Goal: Task Accomplishment & Management: Complete application form

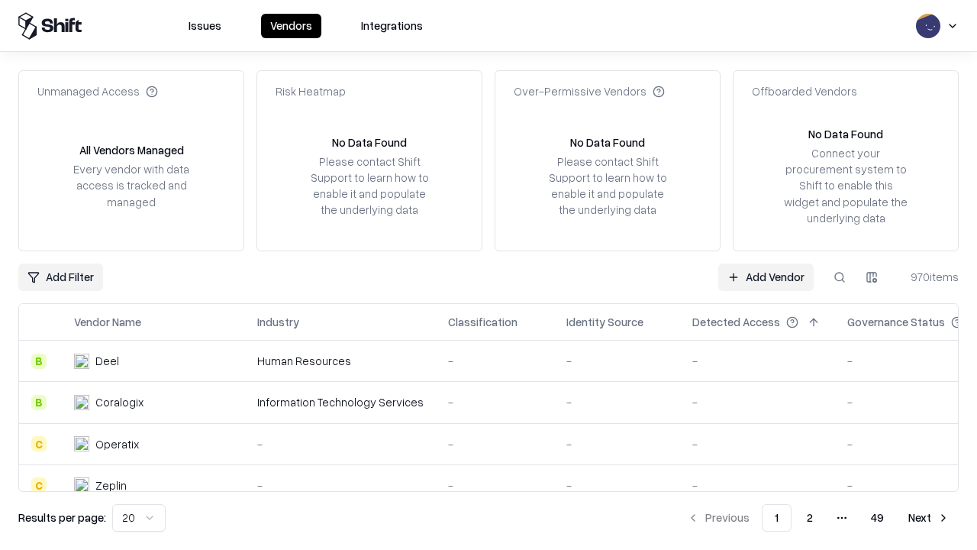
click at [766, 276] on link "Add Vendor" at bounding box center [765, 276] width 95 height 27
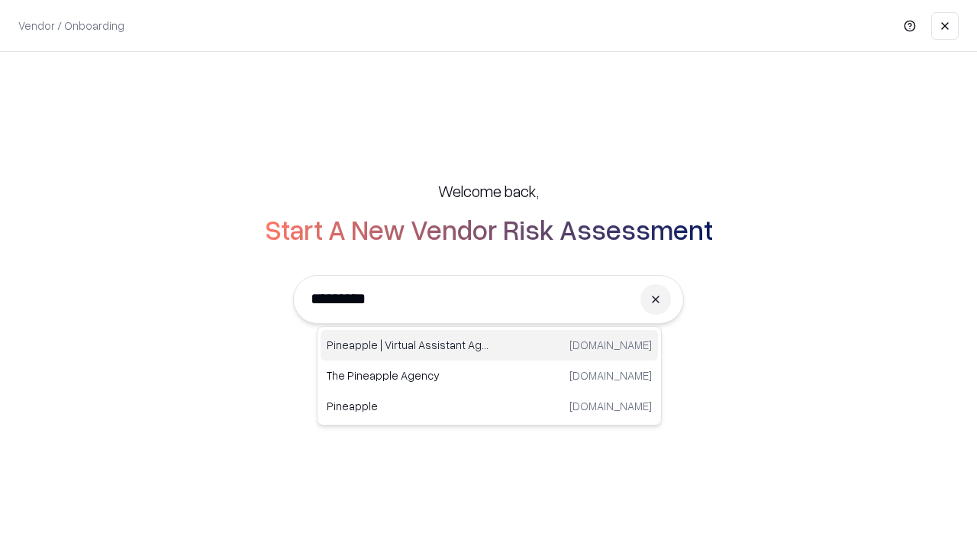
click at [489, 345] on div "Pineapple | Virtual Assistant Agency [DOMAIN_NAME]" at bounding box center [489, 345] width 337 height 31
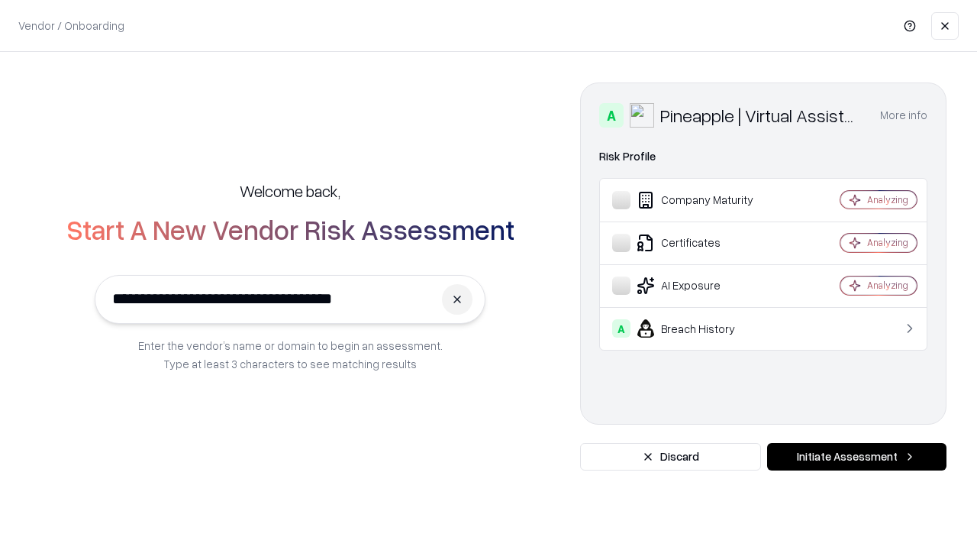
type input "**********"
click at [856, 456] on button "Initiate Assessment" at bounding box center [856, 456] width 179 height 27
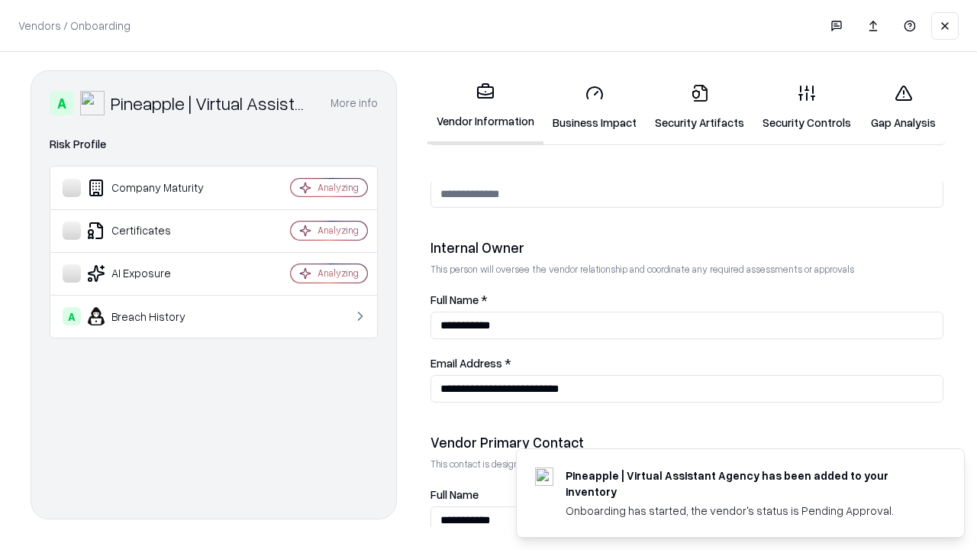
scroll to position [791, 0]
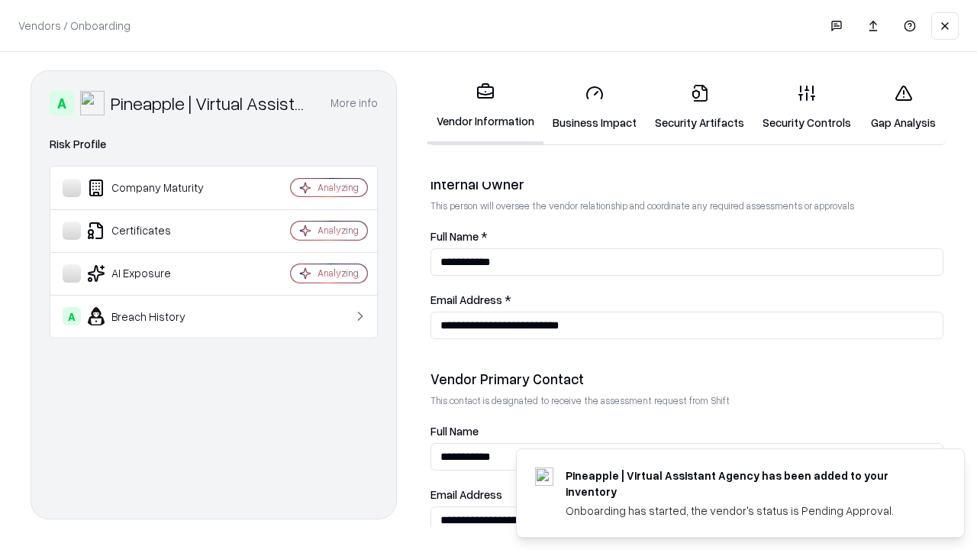
click at [699, 107] on link "Security Artifacts" at bounding box center [700, 107] width 108 height 71
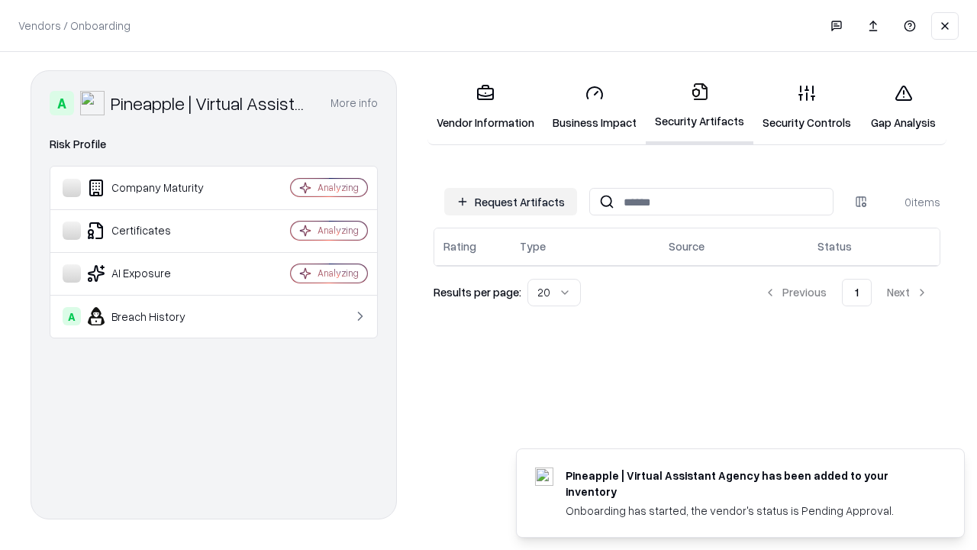
click at [511, 201] on button "Request Artifacts" at bounding box center [510, 201] width 133 height 27
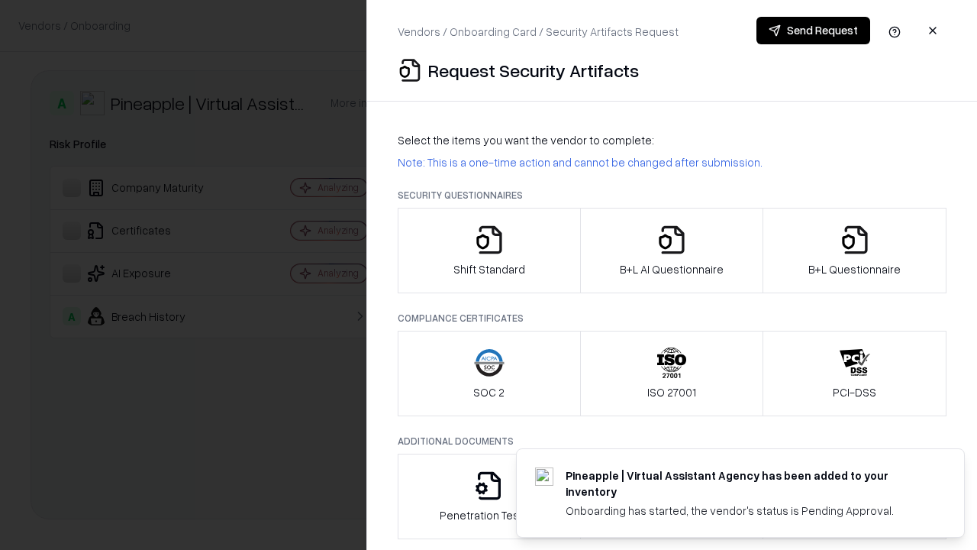
click at [854, 250] on icon "button" at bounding box center [855, 239] width 31 height 31
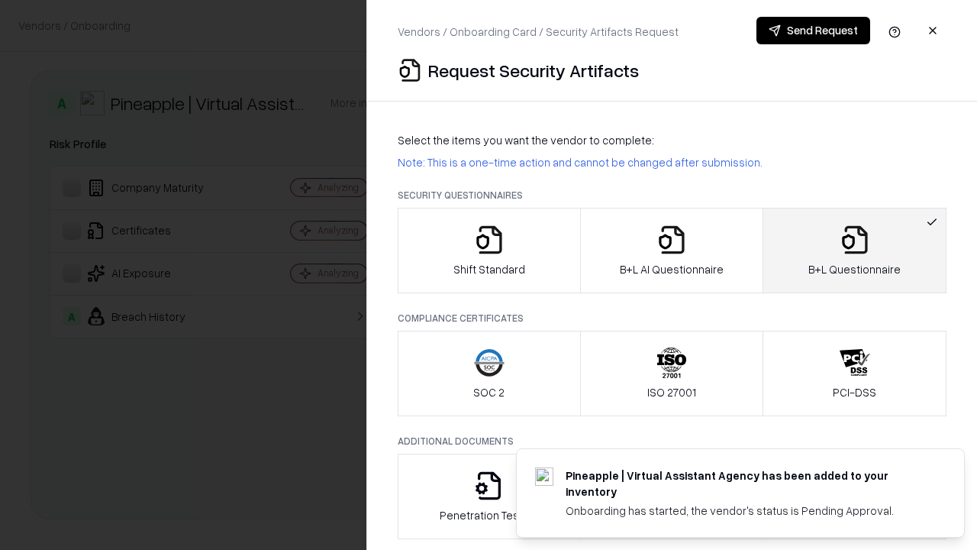
click at [671, 250] on icon "button" at bounding box center [671, 239] width 31 height 31
click at [813, 31] on button "Send Request" at bounding box center [813, 30] width 114 height 27
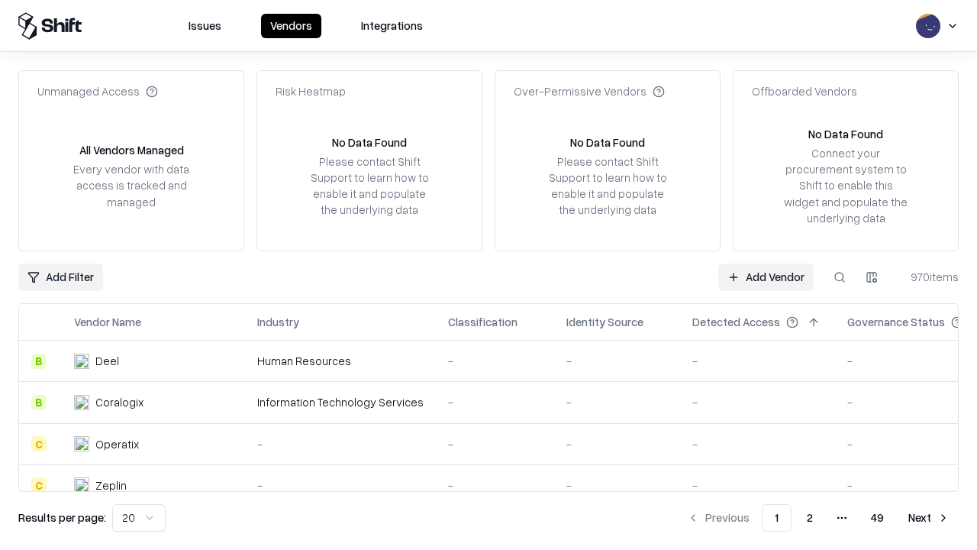
click at [840, 276] on button at bounding box center [839, 276] width 27 height 27
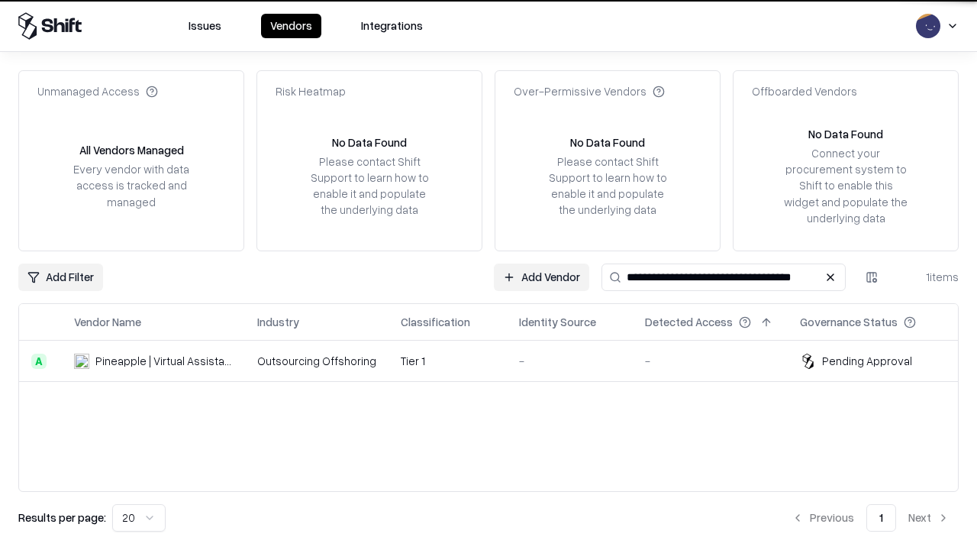
type input "**********"
click at [498, 360] on td "Tier 1" at bounding box center [447, 360] width 118 height 41
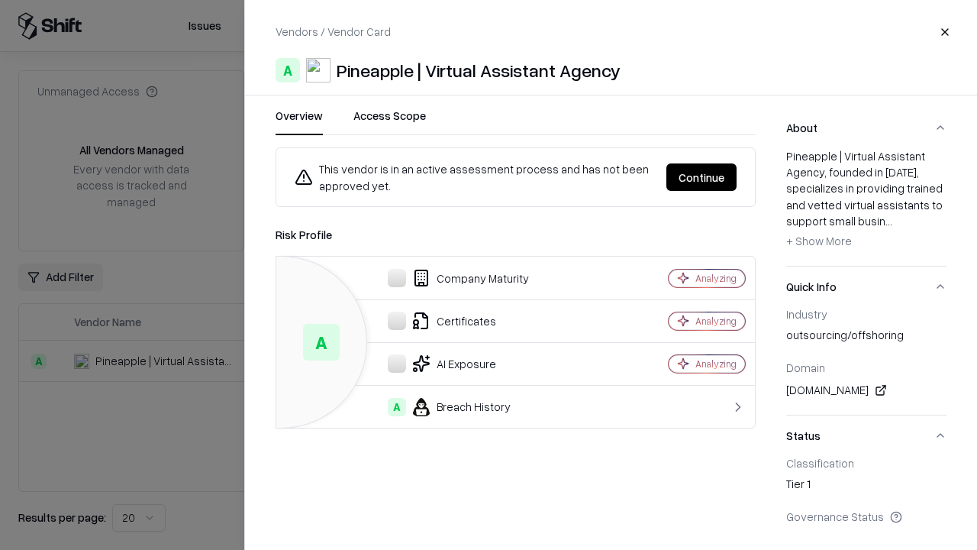
click at [701, 177] on button "Continue" at bounding box center [701, 176] width 70 height 27
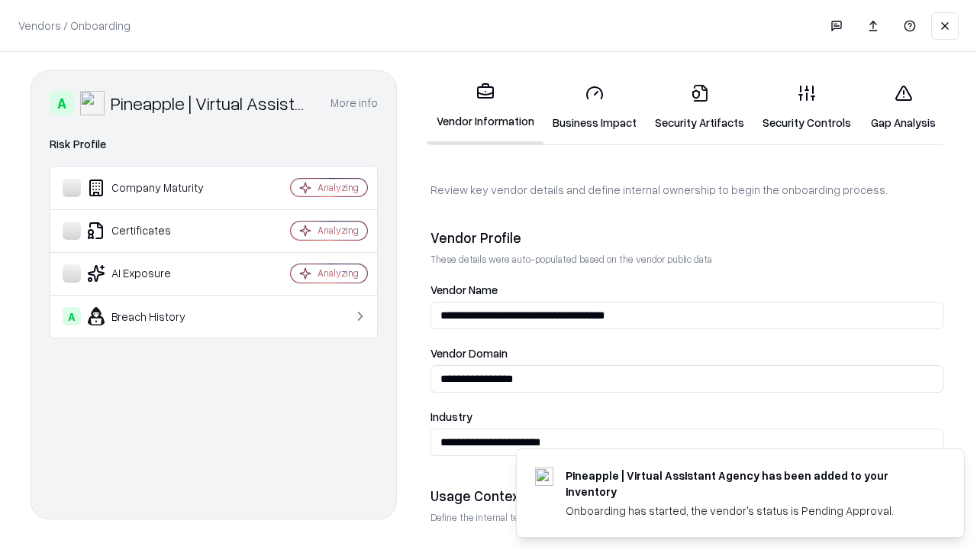
click at [699, 107] on link "Security Artifacts" at bounding box center [700, 107] width 108 height 71
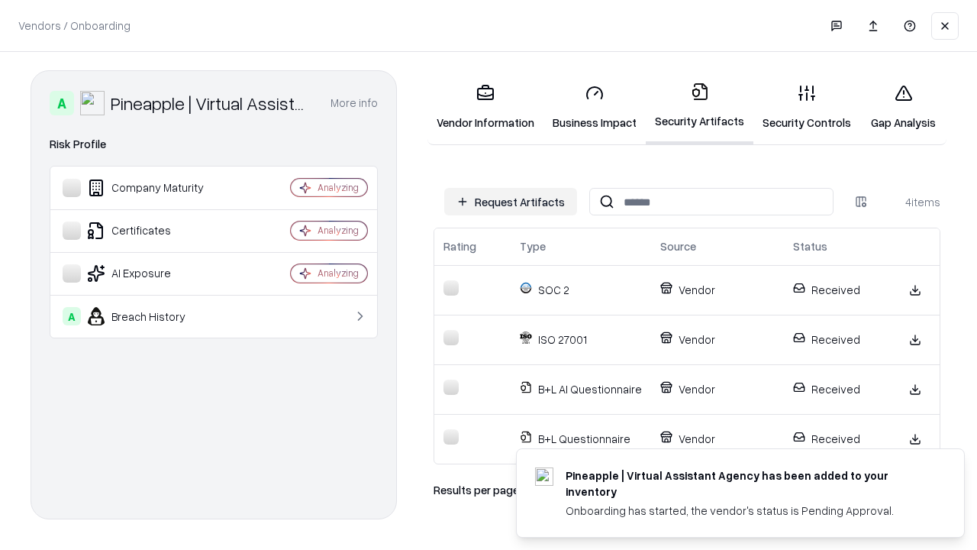
click at [903, 107] on link "Gap Analysis" at bounding box center [903, 107] width 86 height 71
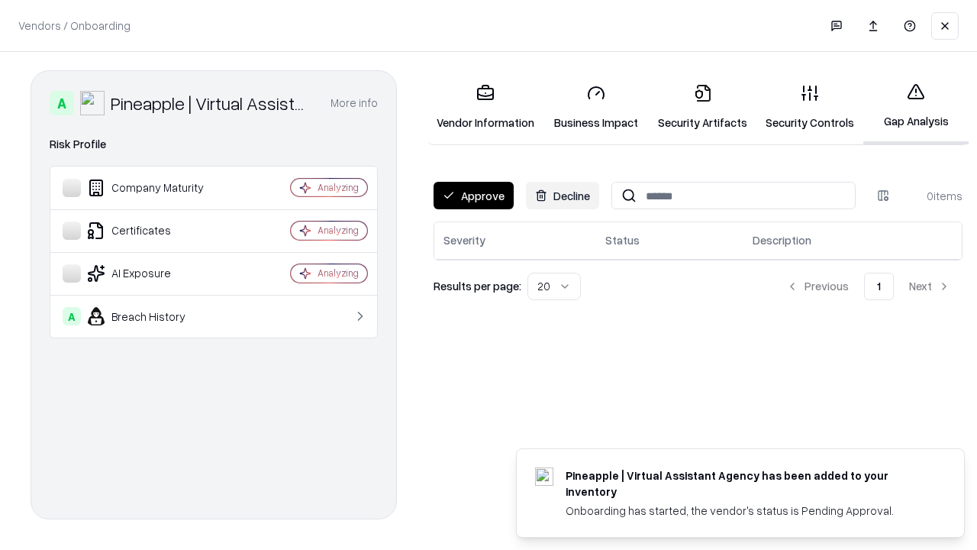
click at [473, 195] on button "Approve" at bounding box center [474, 195] width 80 height 27
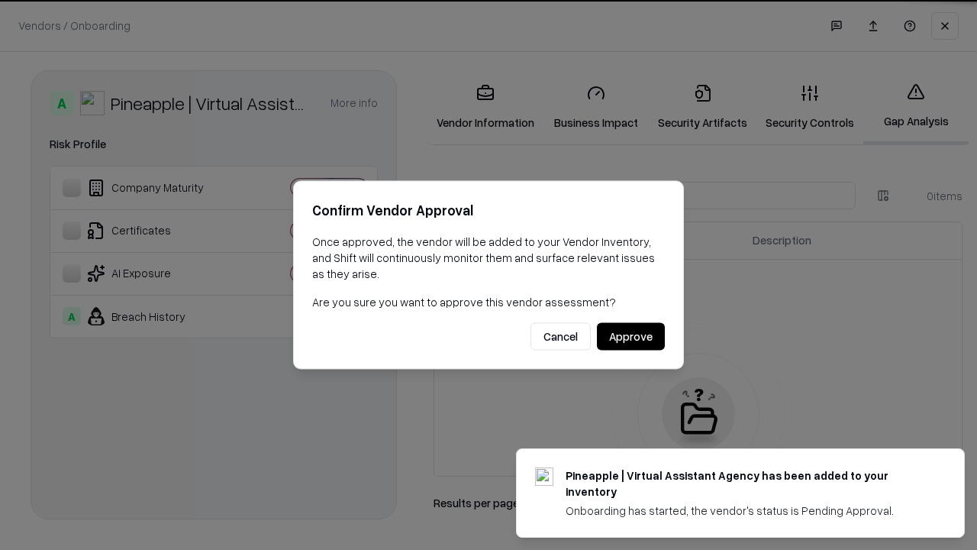
click at [630, 336] on button "Approve" at bounding box center [631, 336] width 68 height 27
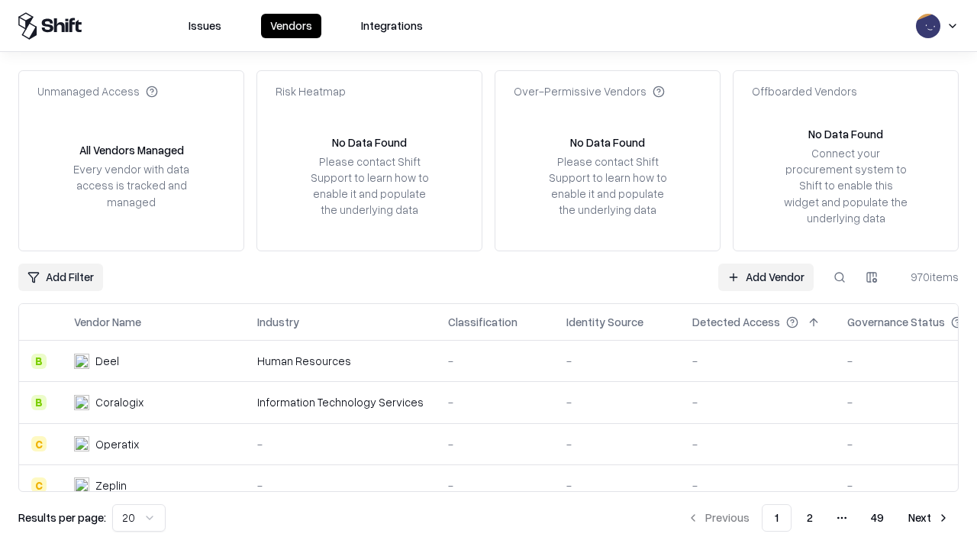
type input "**********"
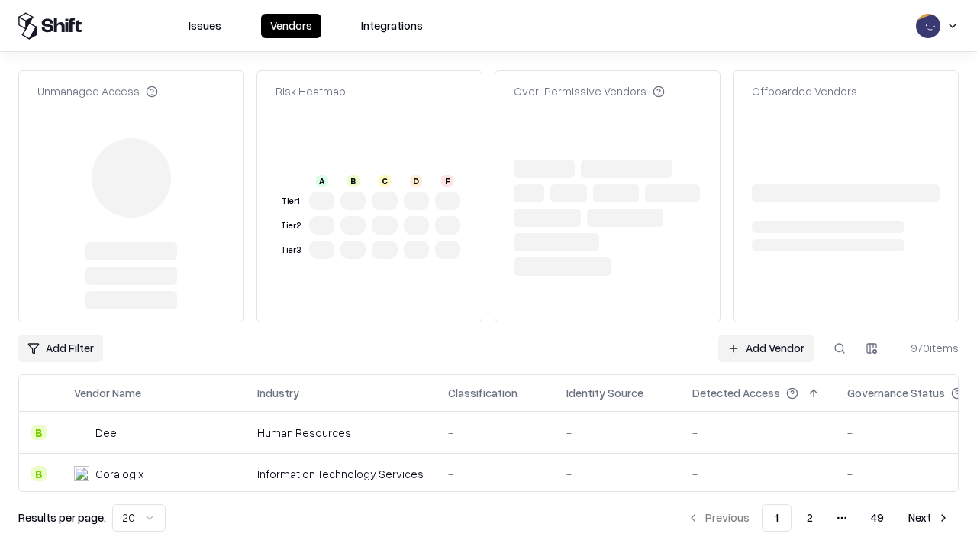
click at [766, 334] on link "Add Vendor" at bounding box center [765, 347] width 95 height 27
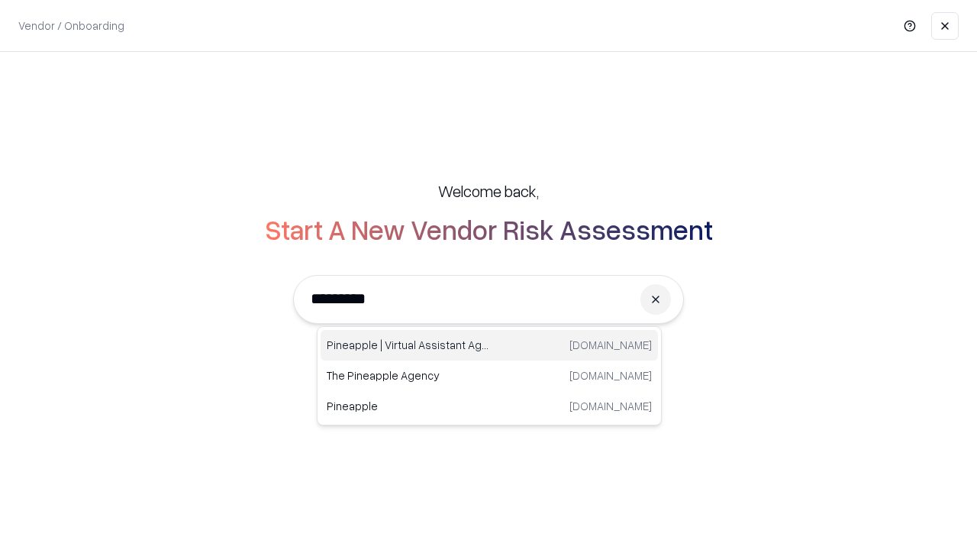
click at [489, 345] on div "Pineapple | Virtual Assistant Agency [DOMAIN_NAME]" at bounding box center [489, 345] width 337 height 31
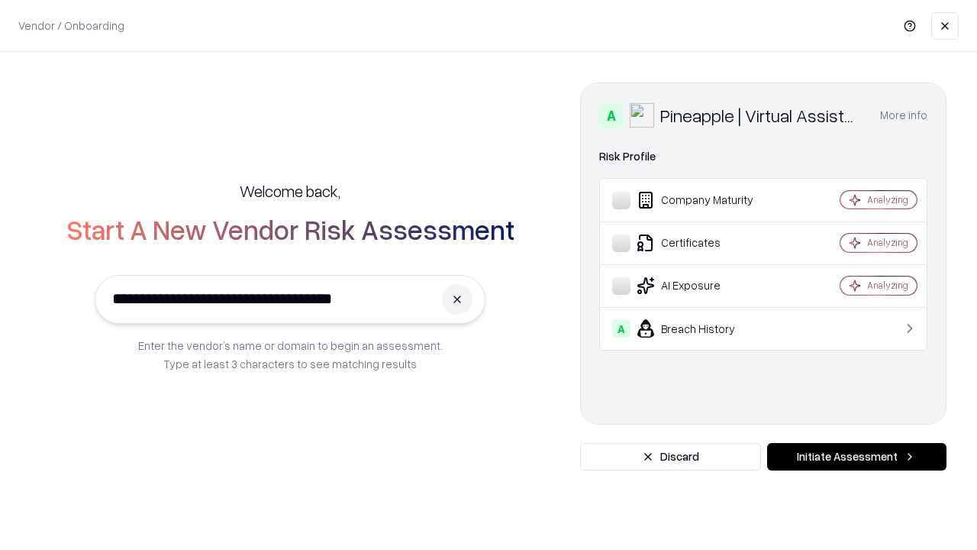
type input "**********"
click at [856, 456] on button "Initiate Assessment" at bounding box center [856, 456] width 179 height 27
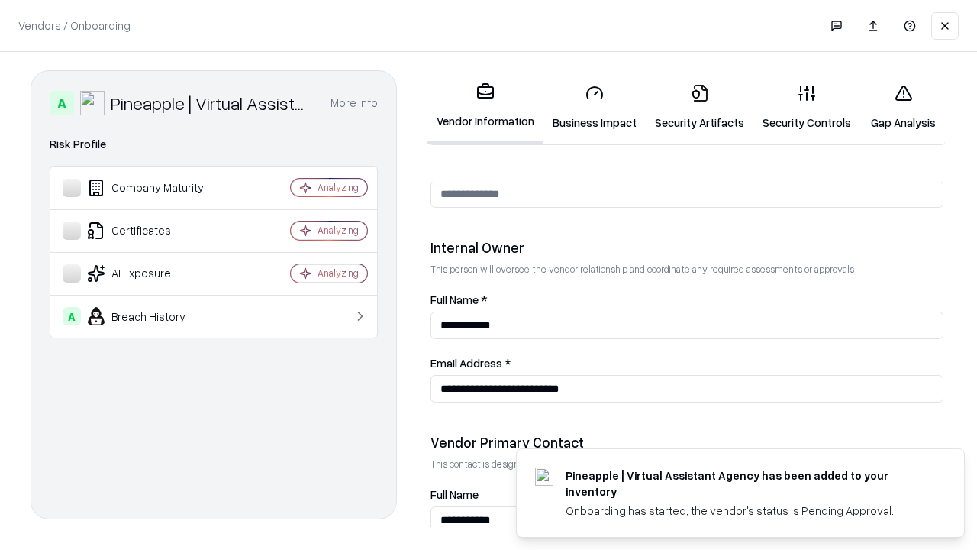
scroll to position [791, 0]
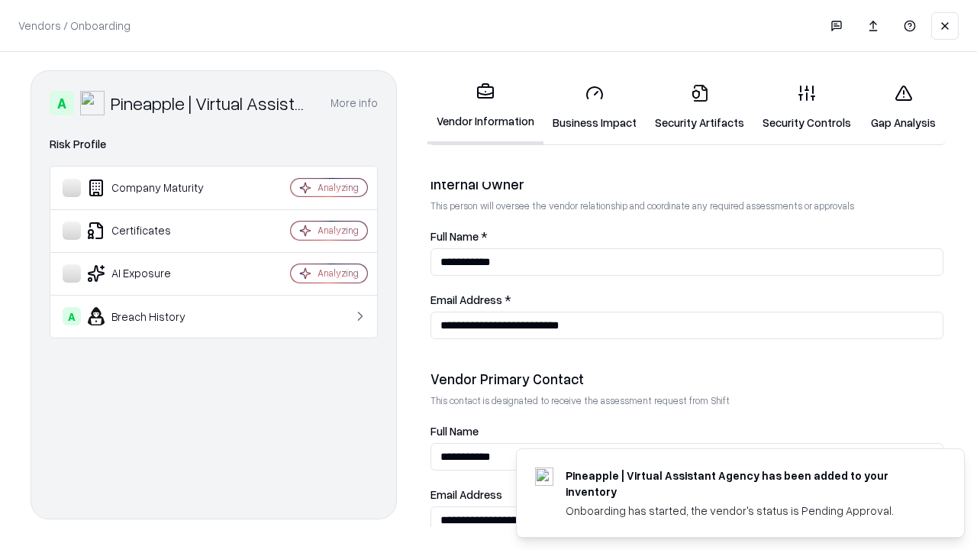
click at [903, 107] on link "Gap Analysis" at bounding box center [903, 107] width 86 height 71
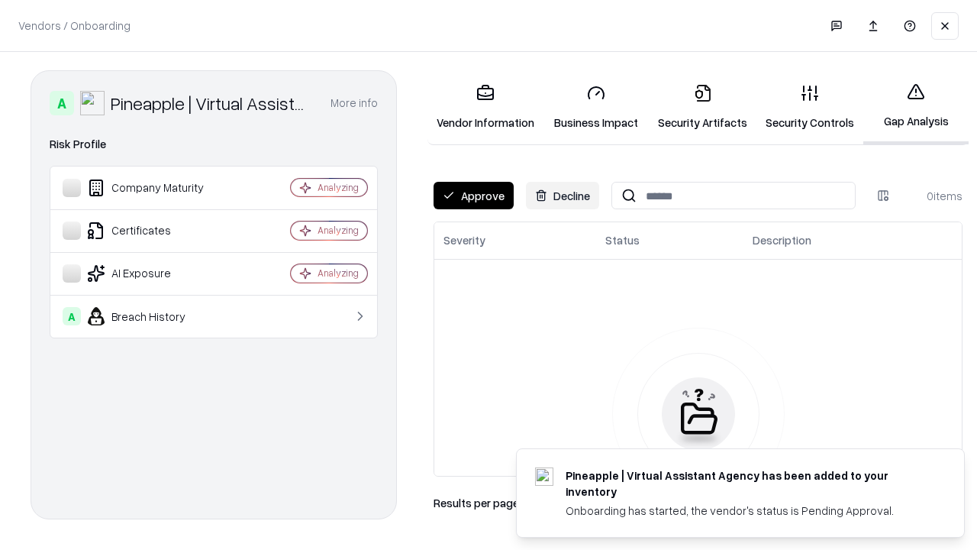
click at [473, 195] on button "Approve" at bounding box center [474, 195] width 80 height 27
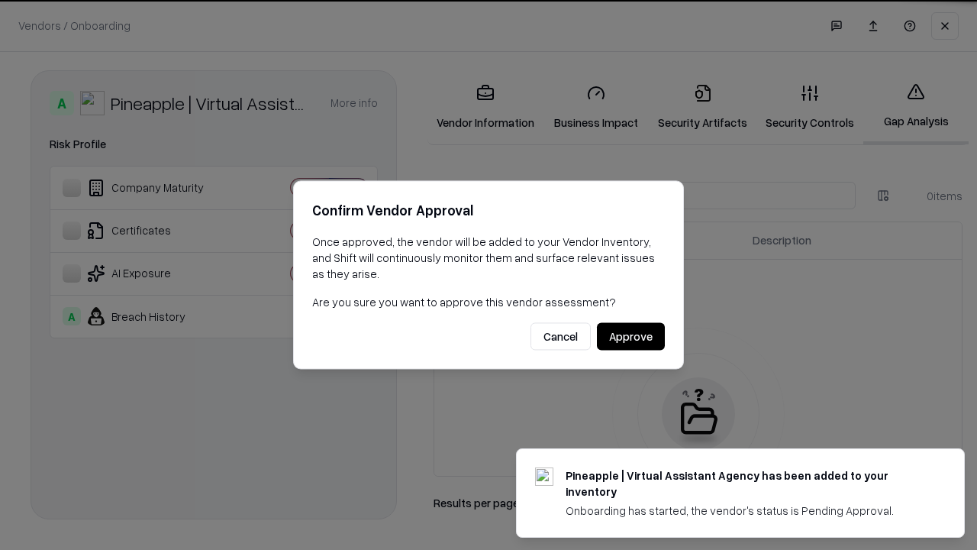
click at [630, 336] on button "Approve" at bounding box center [631, 336] width 68 height 27
